Goal: Transaction & Acquisition: Book appointment/travel/reservation

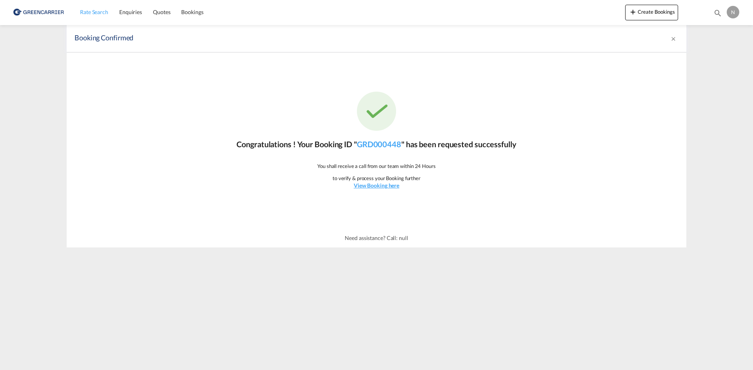
click at [83, 13] on span "Rate Search" at bounding box center [94, 12] width 28 height 7
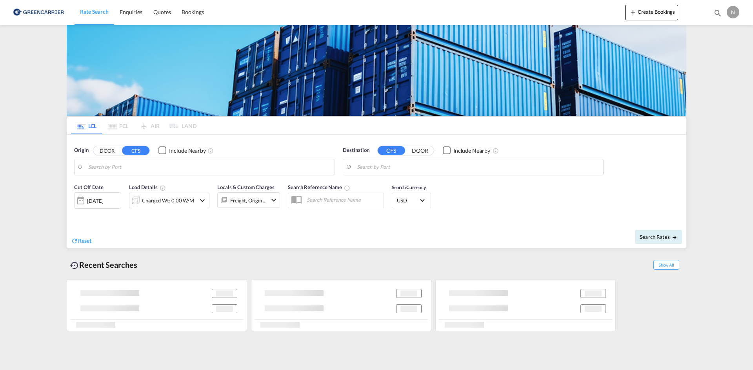
type input "[GEOGRAPHIC_DATA], [GEOGRAPHIC_DATA]"
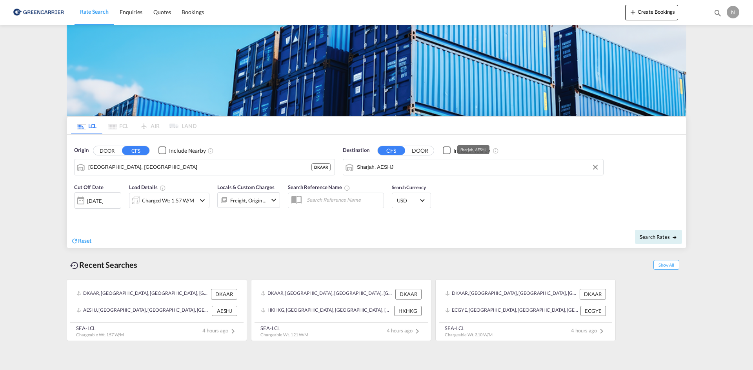
click at [401, 171] on input "Sharjah, AESHJ" at bounding box center [478, 167] width 242 height 12
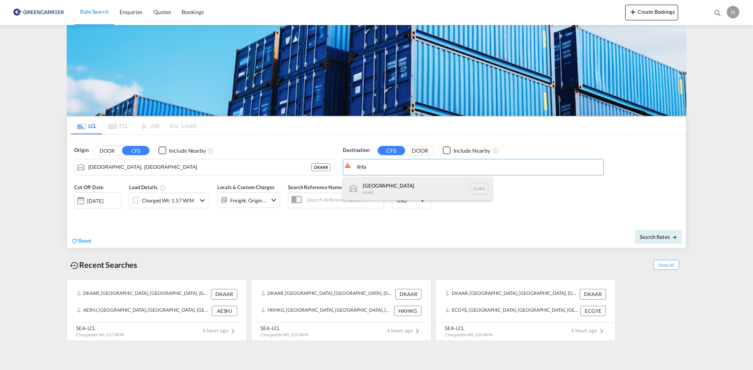
click at [396, 185] on div "Haifa [GEOGRAPHIC_DATA] ILHFA" at bounding box center [417, 189] width 149 height 24
type input "[GEOGRAPHIC_DATA], [GEOGRAPHIC_DATA]"
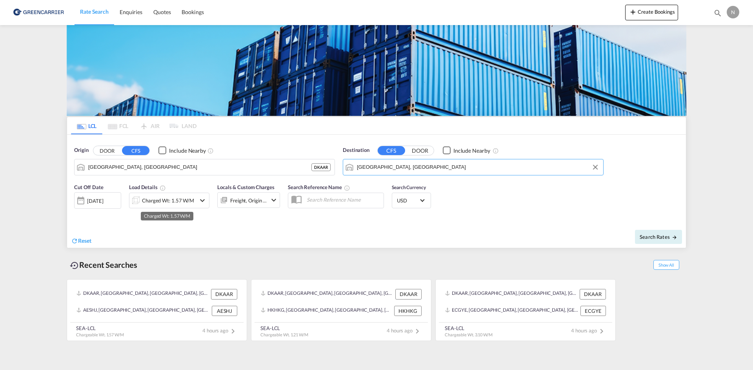
click at [143, 193] on div "Charged Wt: 1.57 W/M" at bounding box center [162, 201] width 66 height 16
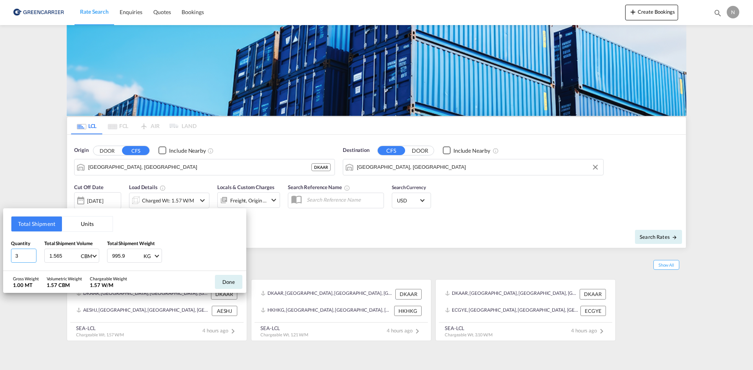
click at [31, 254] on input "3" at bounding box center [23, 256] width 25 height 14
type input "4"
click at [31, 254] on input "4" at bounding box center [23, 256] width 25 height 14
click at [60, 258] on input "1.565" at bounding box center [64, 255] width 31 height 13
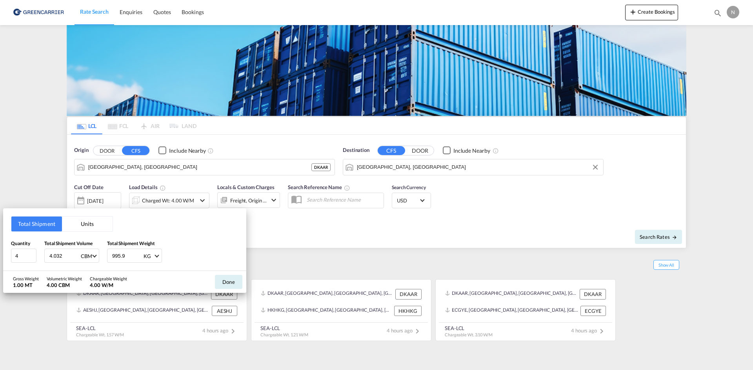
type input "4.032"
type input "2622.400"
click at [227, 282] on button "Done" at bounding box center [228, 282] width 27 height 14
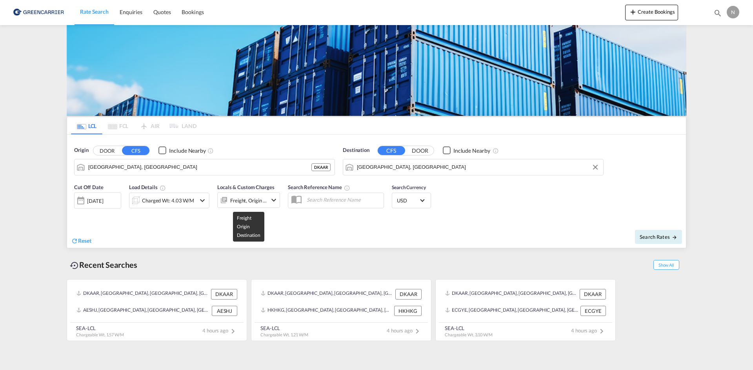
click at [256, 198] on div "Freight, Origin +1" at bounding box center [248, 200] width 37 height 11
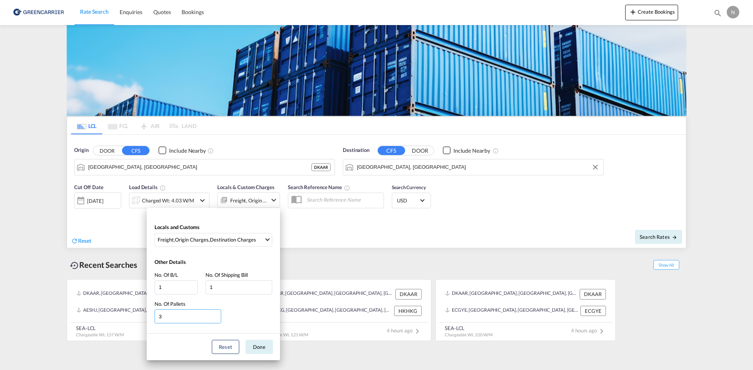
click at [216, 316] on input "3" at bounding box center [187, 317] width 67 height 14
type input "4"
click at [216, 316] on input "4" at bounding box center [187, 317] width 67 height 14
click at [259, 345] on button "Done" at bounding box center [258, 347] width 27 height 14
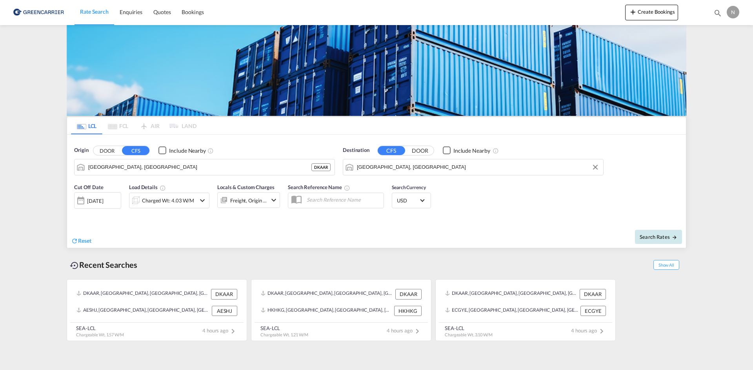
click at [661, 242] on button "Search Rates" at bounding box center [658, 237] width 47 height 14
type input "DKAAR to ILHFA / [DATE]"
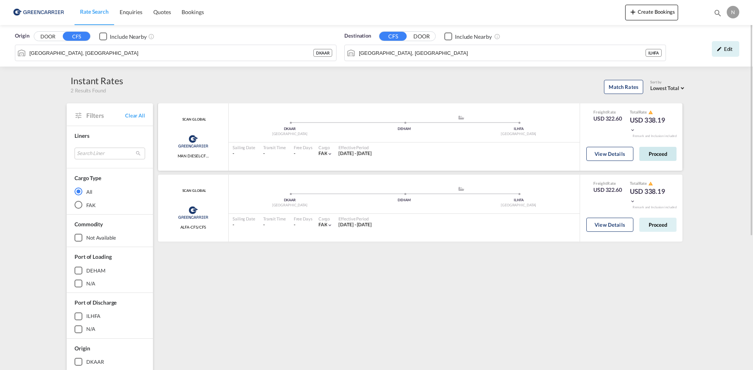
click at [657, 154] on button "Proceed" at bounding box center [657, 154] width 37 height 14
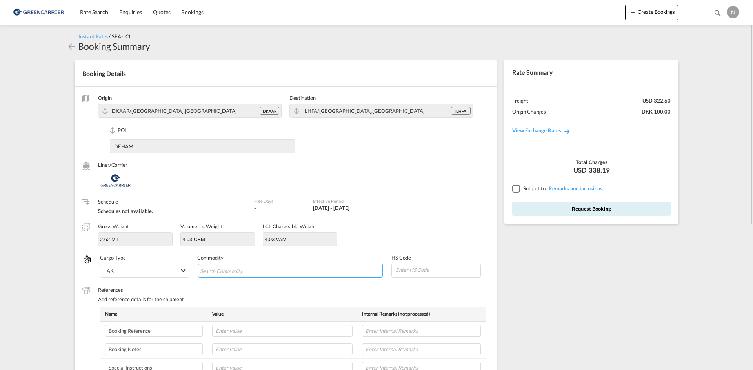
click at [235, 266] on input "Search Commodity" at bounding box center [236, 271] width 72 height 13
type input "ENZYMES"
type input "350790"
click at [300, 332] on input "text" at bounding box center [282, 331] width 140 height 12
paste input "CPH32106753"
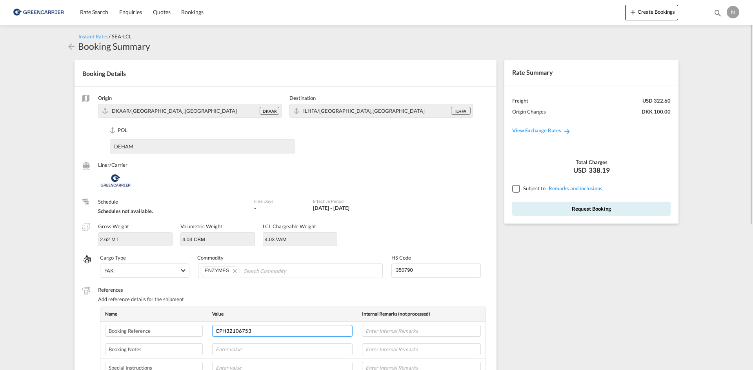
type input "CPH32106753"
type input "NOVONESIS"
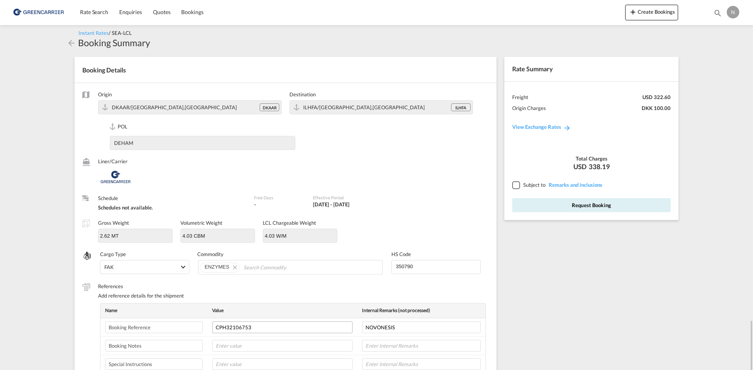
scroll to position [201, 0]
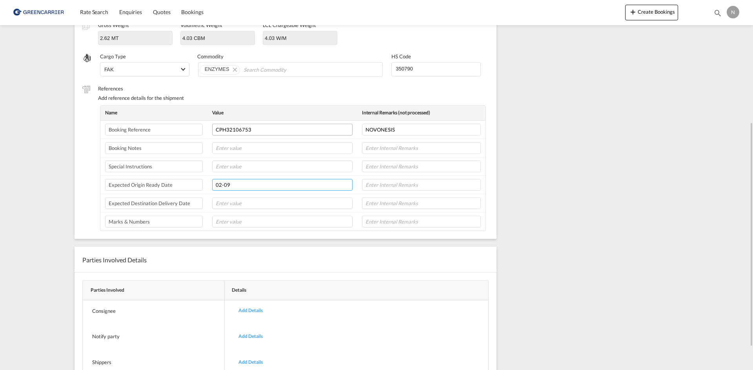
type input "02-09"
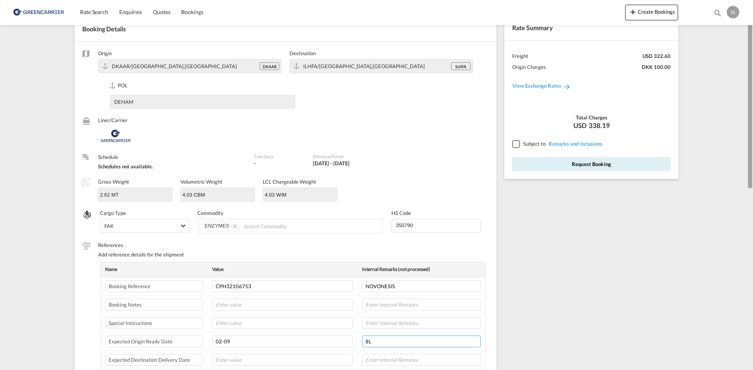
scroll to position [0, 0]
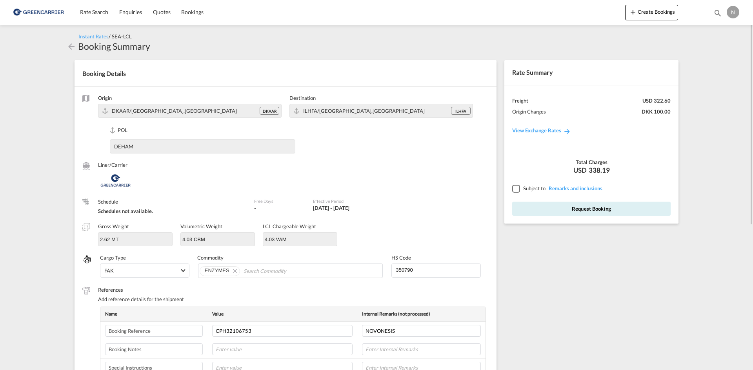
type input "8L"
click at [518, 189] on div at bounding box center [515, 188] width 7 height 7
click at [526, 207] on button "Request Booking" at bounding box center [591, 209] width 158 height 14
